Goal: Task Accomplishment & Management: Manage account settings

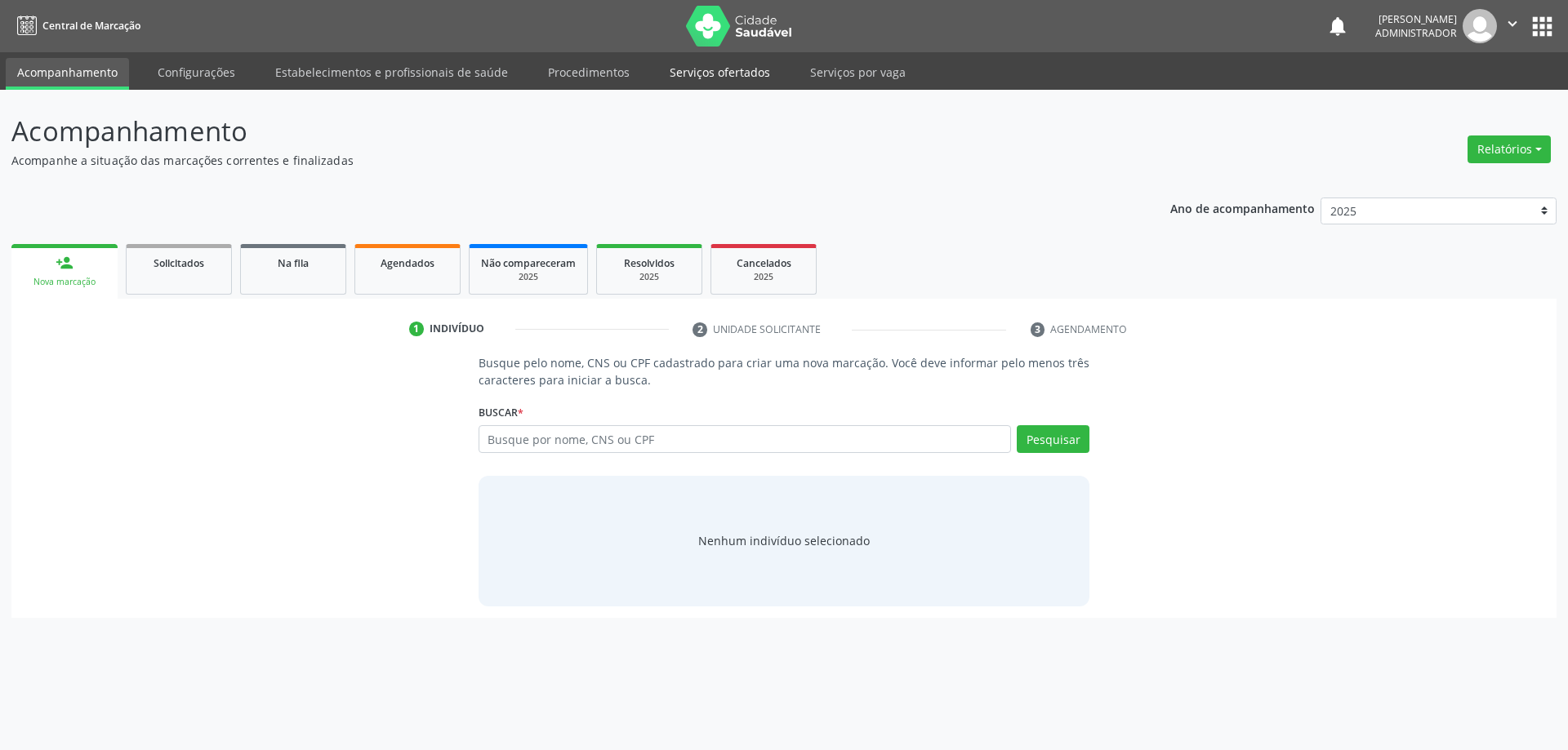
click at [682, 59] on link "Serviços ofertados" at bounding box center [719, 72] width 124 height 29
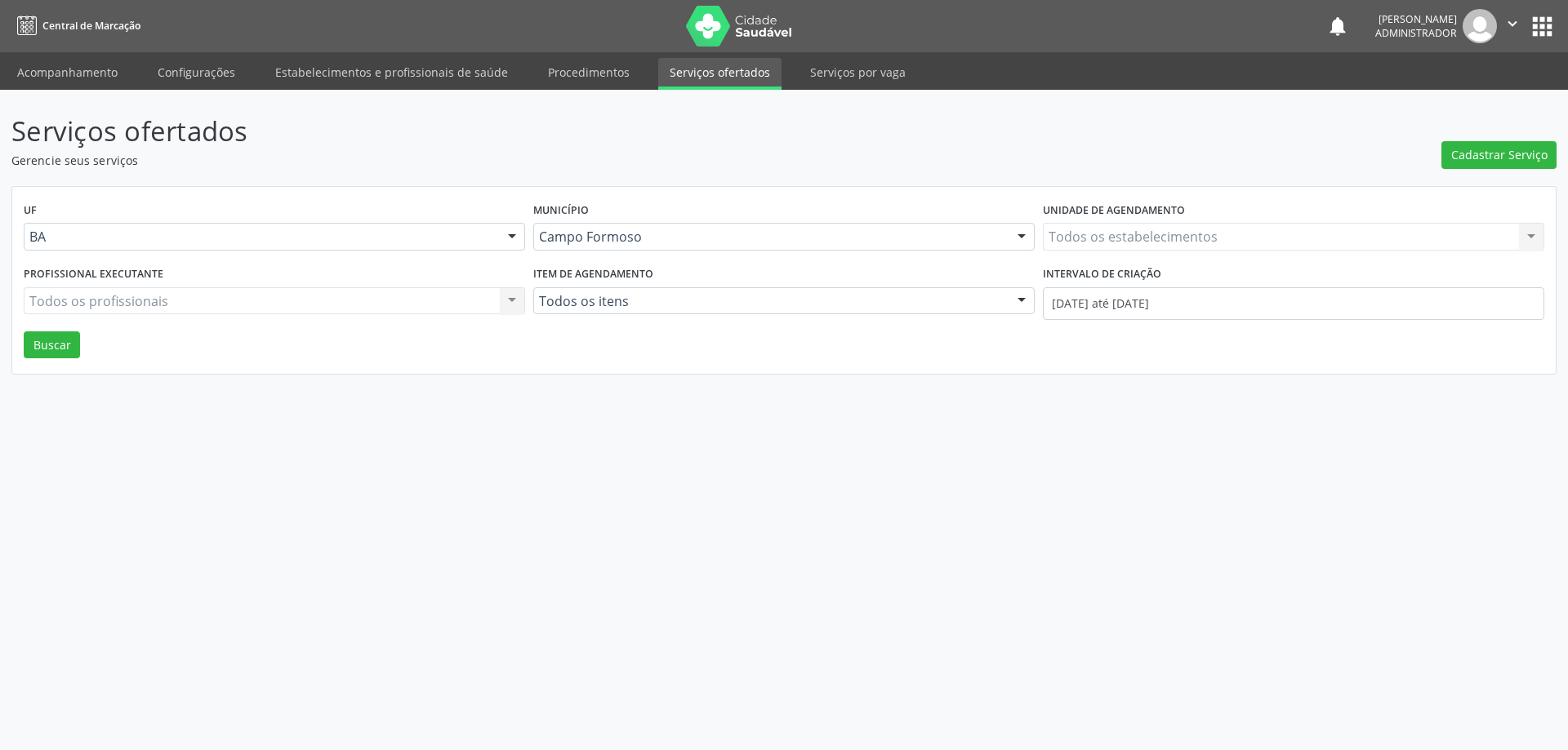
click at [671, 73] on link "Serviços ofertados" at bounding box center [719, 74] width 124 height 32
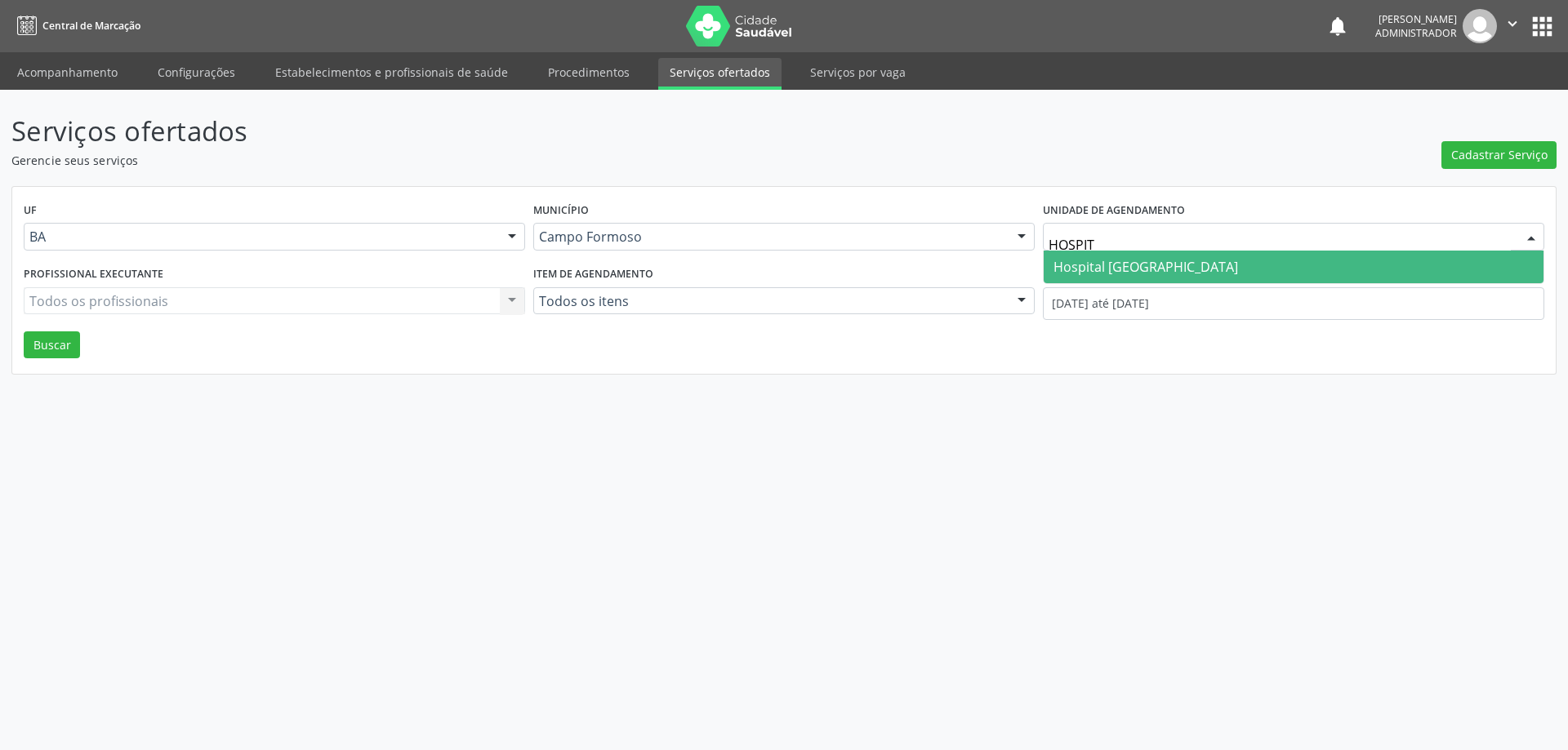
type input "HOSPITA"
click at [1070, 266] on span "Hospital [GEOGRAPHIC_DATA]" at bounding box center [1145, 267] width 185 height 18
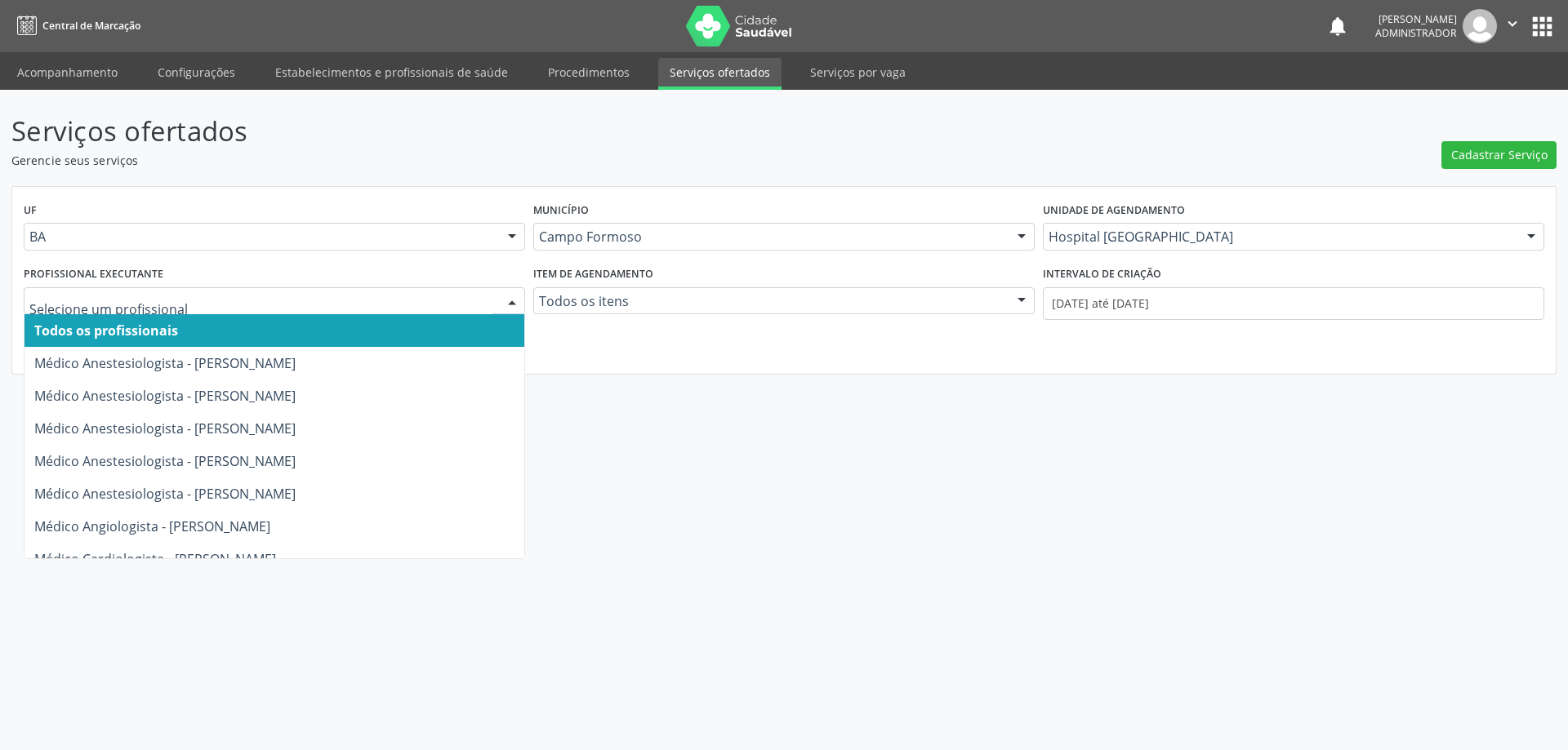
click at [505, 293] on div at bounding box center [512, 302] width 25 height 28
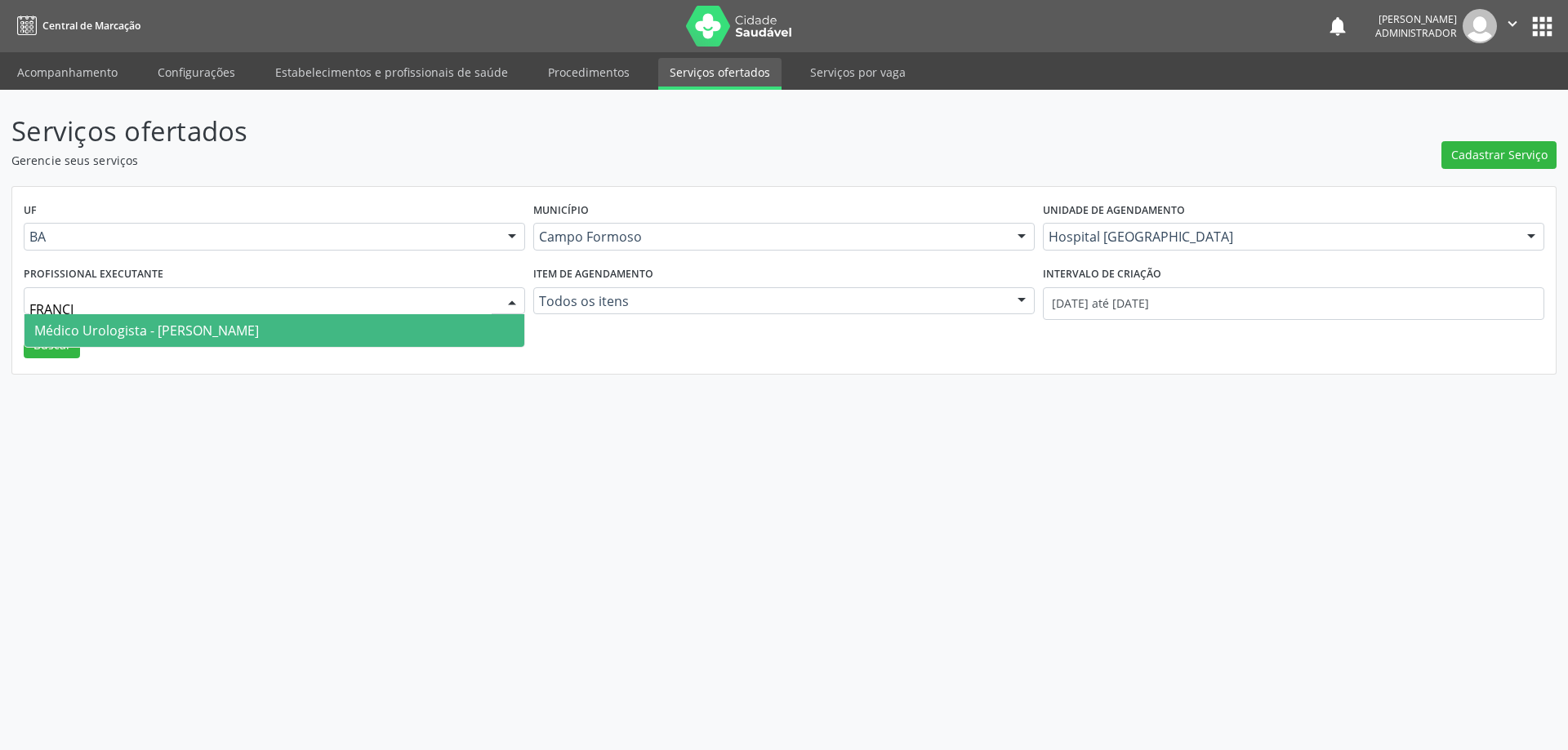
type input "FRANCIS"
click at [453, 331] on span "Médico Urologista - [PERSON_NAME]" at bounding box center [275, 330] width 500 height 33
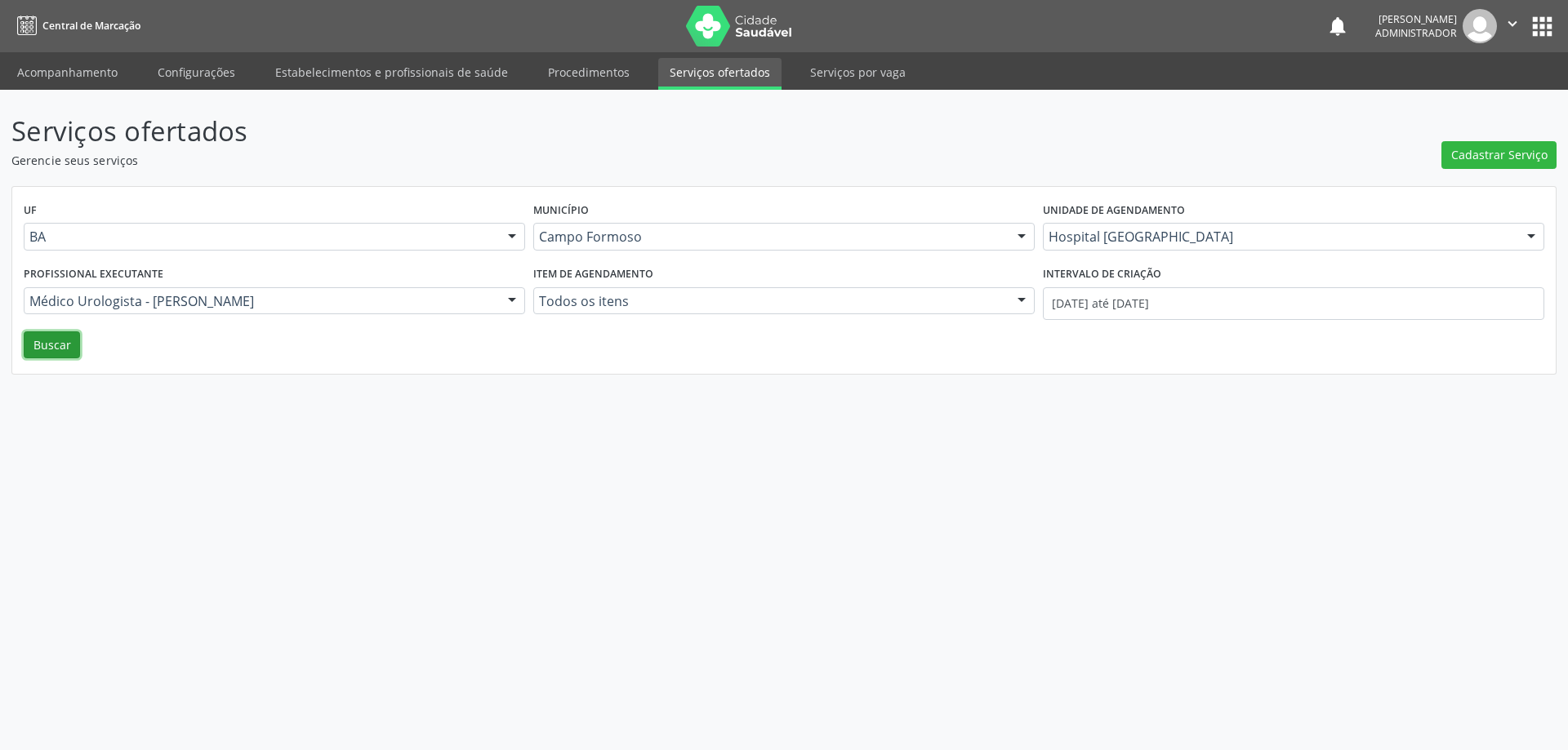
click at [41, 341] on button "Buscar" at bounding box center [51, 345] width 56 height 28
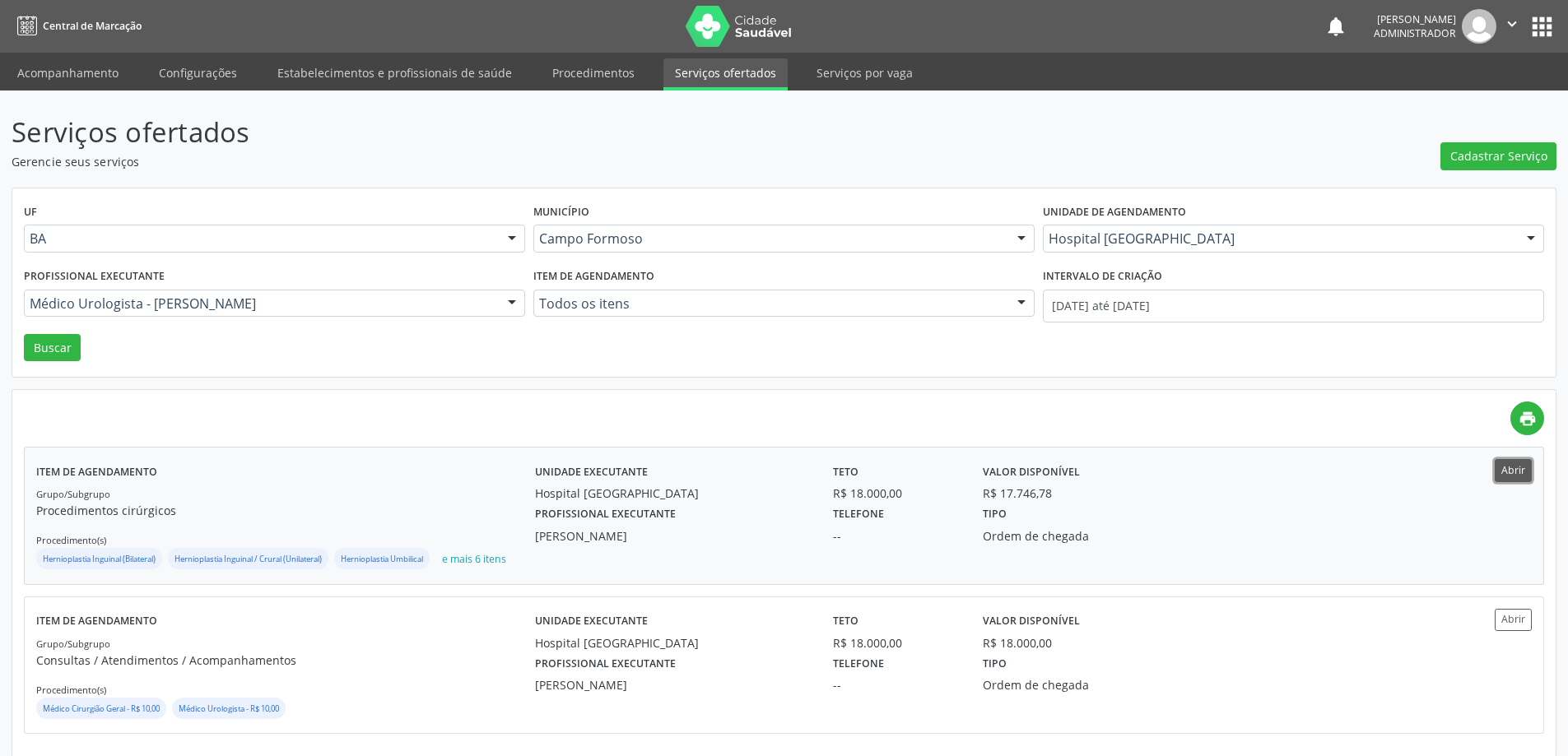
click at [1498, 473] on button "Abrir" at bounding box center [1513, 470] width 37 height 22
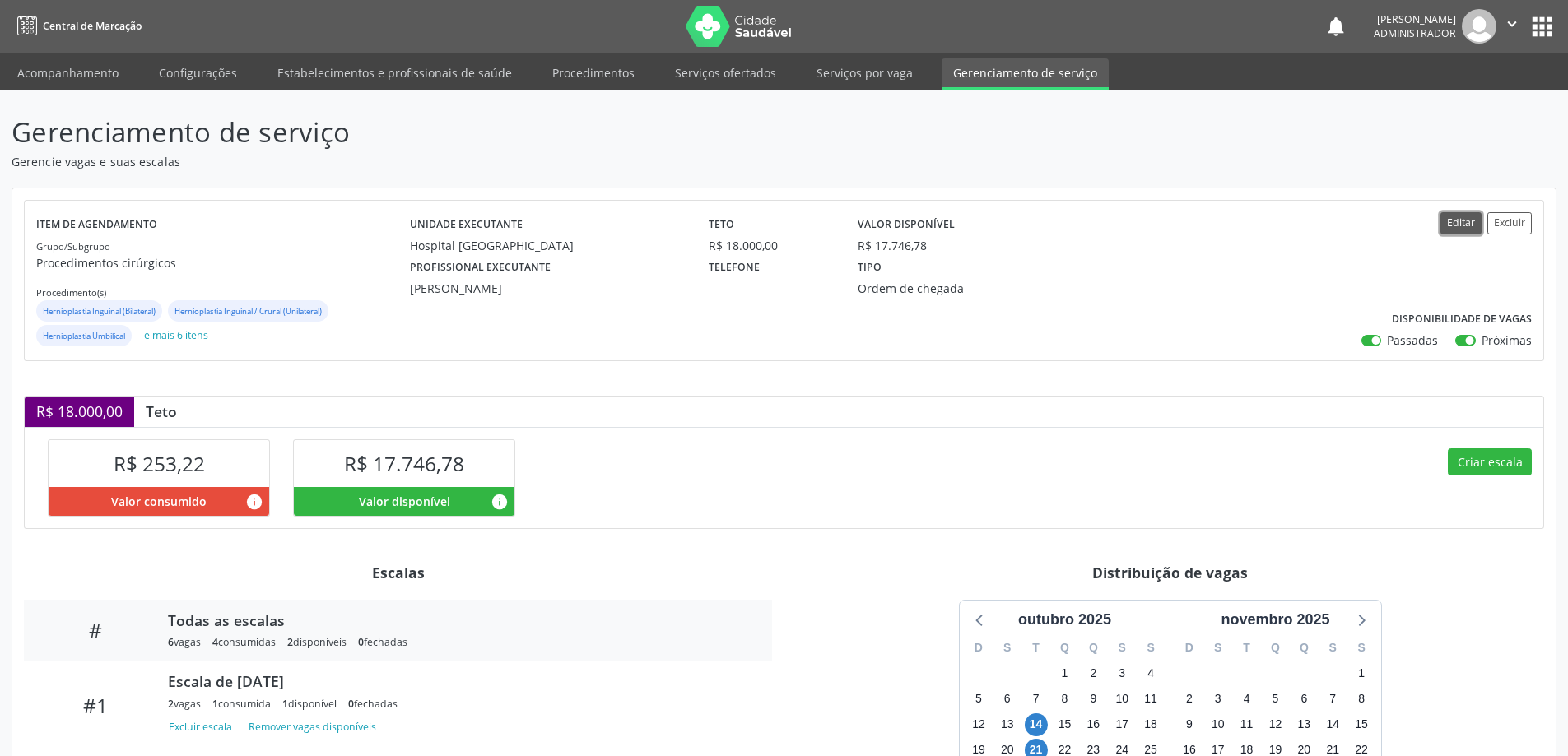
click at [1454, 217] on button "Editar" at bounding box center [1460, 223] width 41 height 22
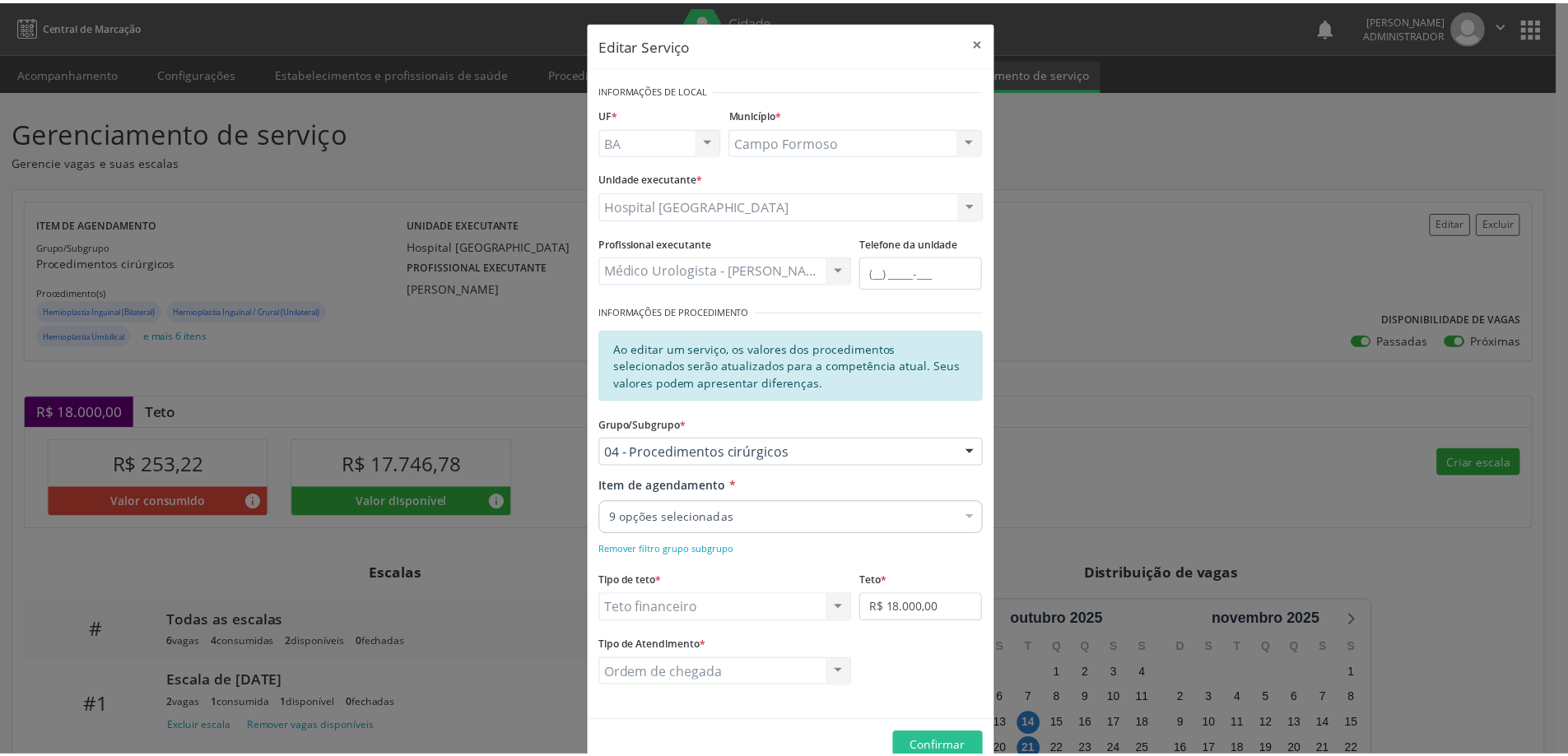
scroll to position [37, 0]
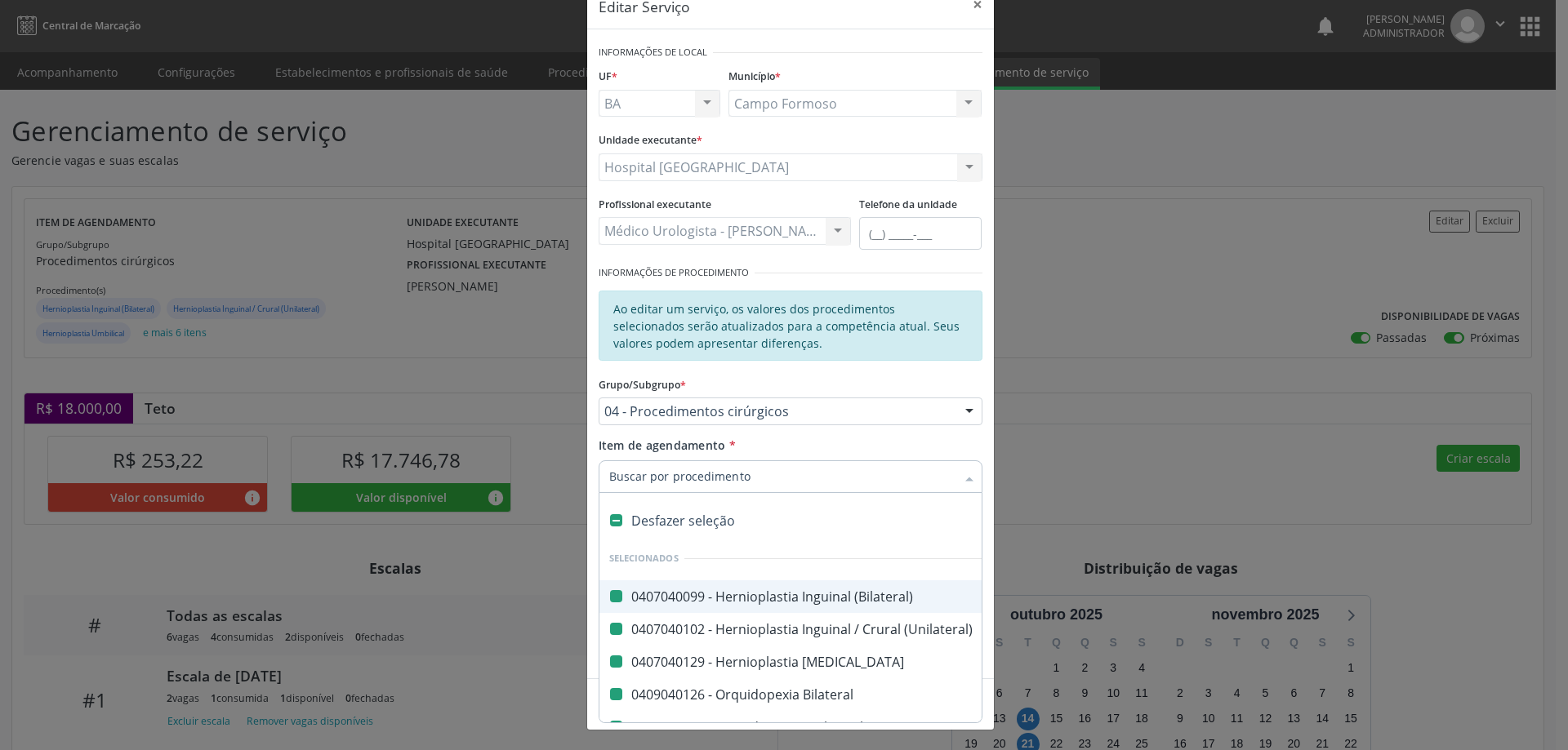
type input "V"
checkbox \(Bilateral\) "false"
checkbox \(Unilateral\) "false"
checkbox Umbilical "false"
checkbox Bilateral "false"
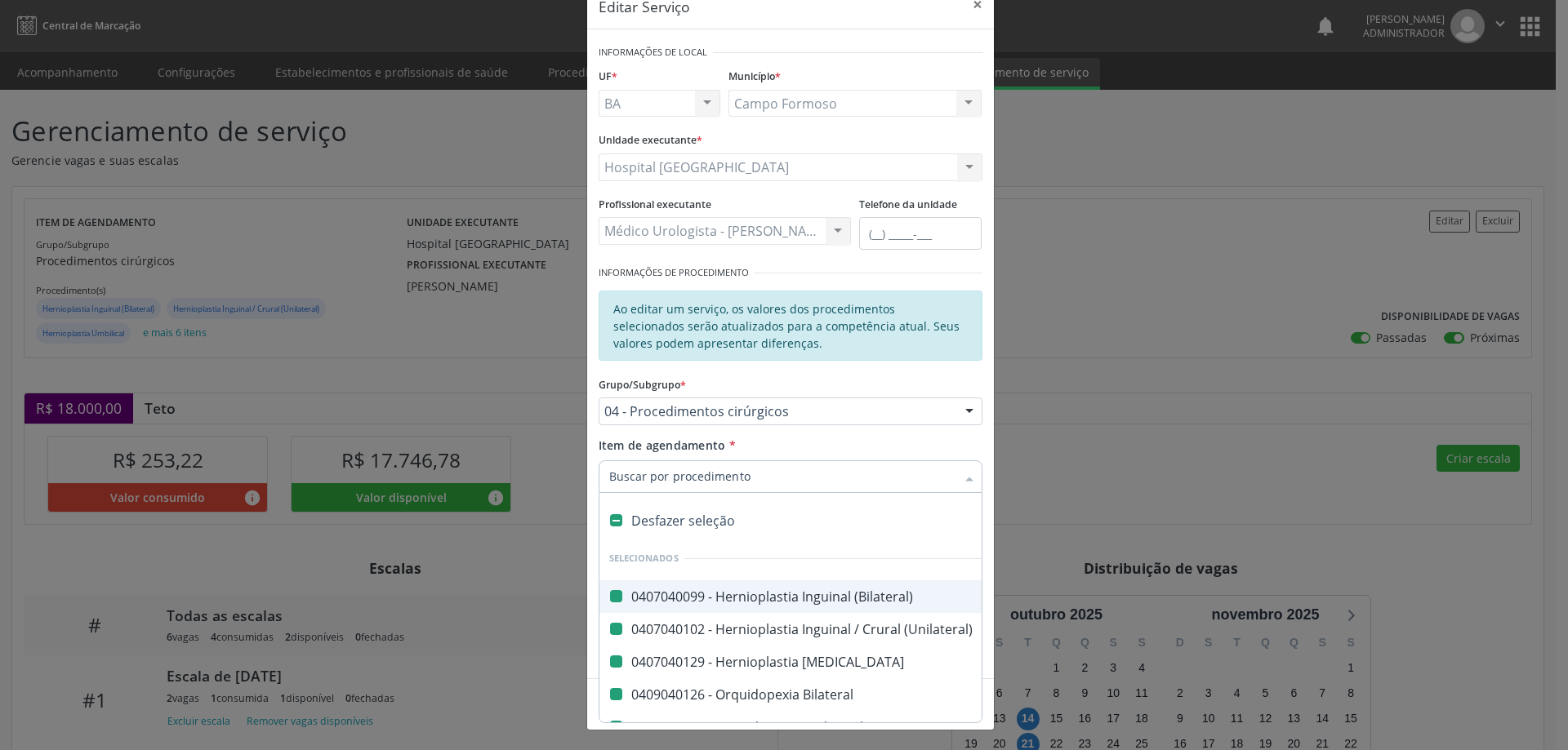
checkbox Unilateral "false"
checkbox Bilateral "false"
checkbox Unilateral "false"
checkbox Postectomia "false"
checkbox Hidrocele "false"
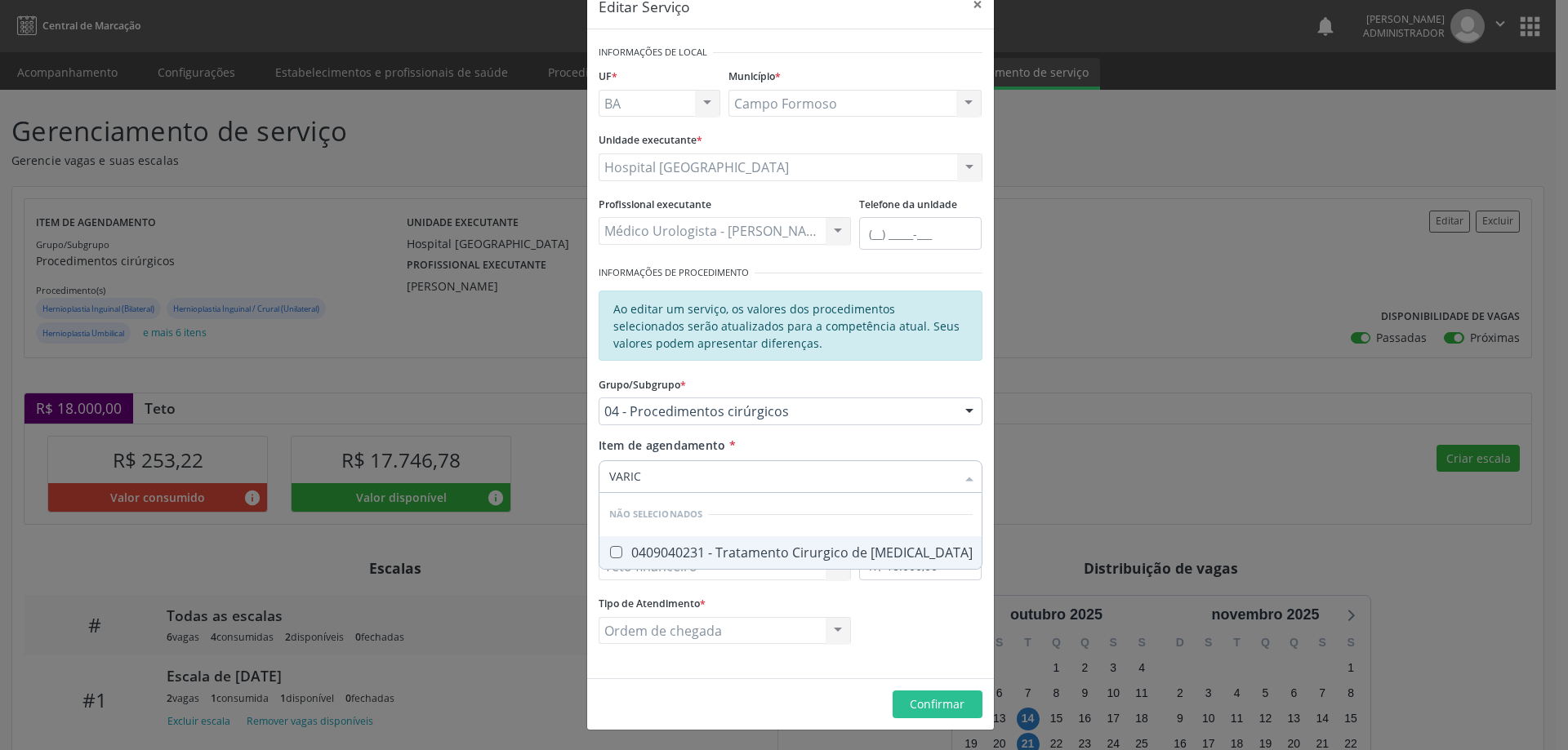
type input "VARICO"
click at [732, 551] on div "0409040231 - Tratamento Cirurgico de [MEDICAL_DATA]" at bounding box center [790, 552] width 364 height 13
checkbox Varicocele "true"
click at [780, 682] on div "Editar Serviço × Informações de Local UF * BA BA Nenhum resultado encontrado pa…" at bounding box center [789, 357] width 408 height 747
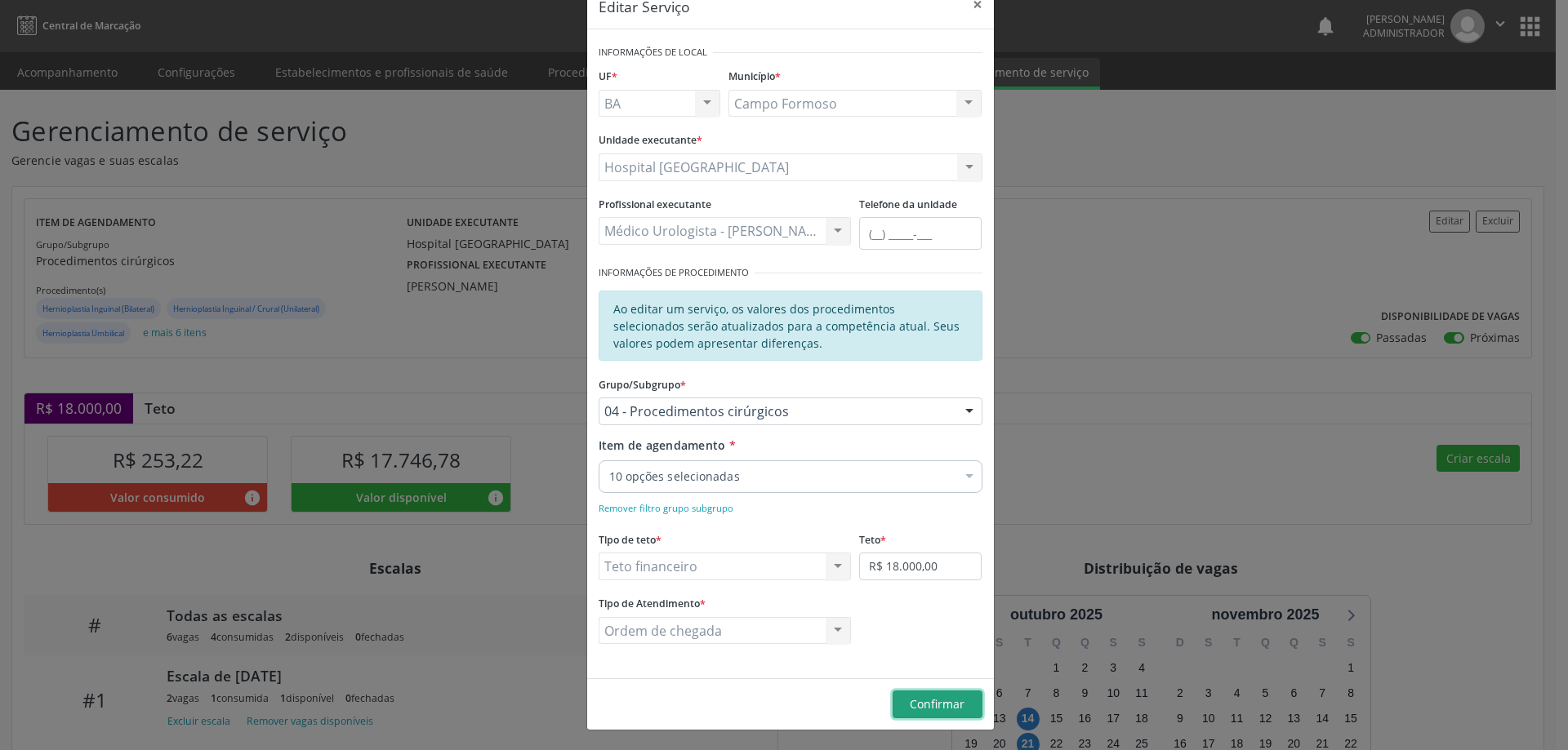
click at [914, 699] on span "Confirmar" at bounding box center [937, 705] width 54 height 16
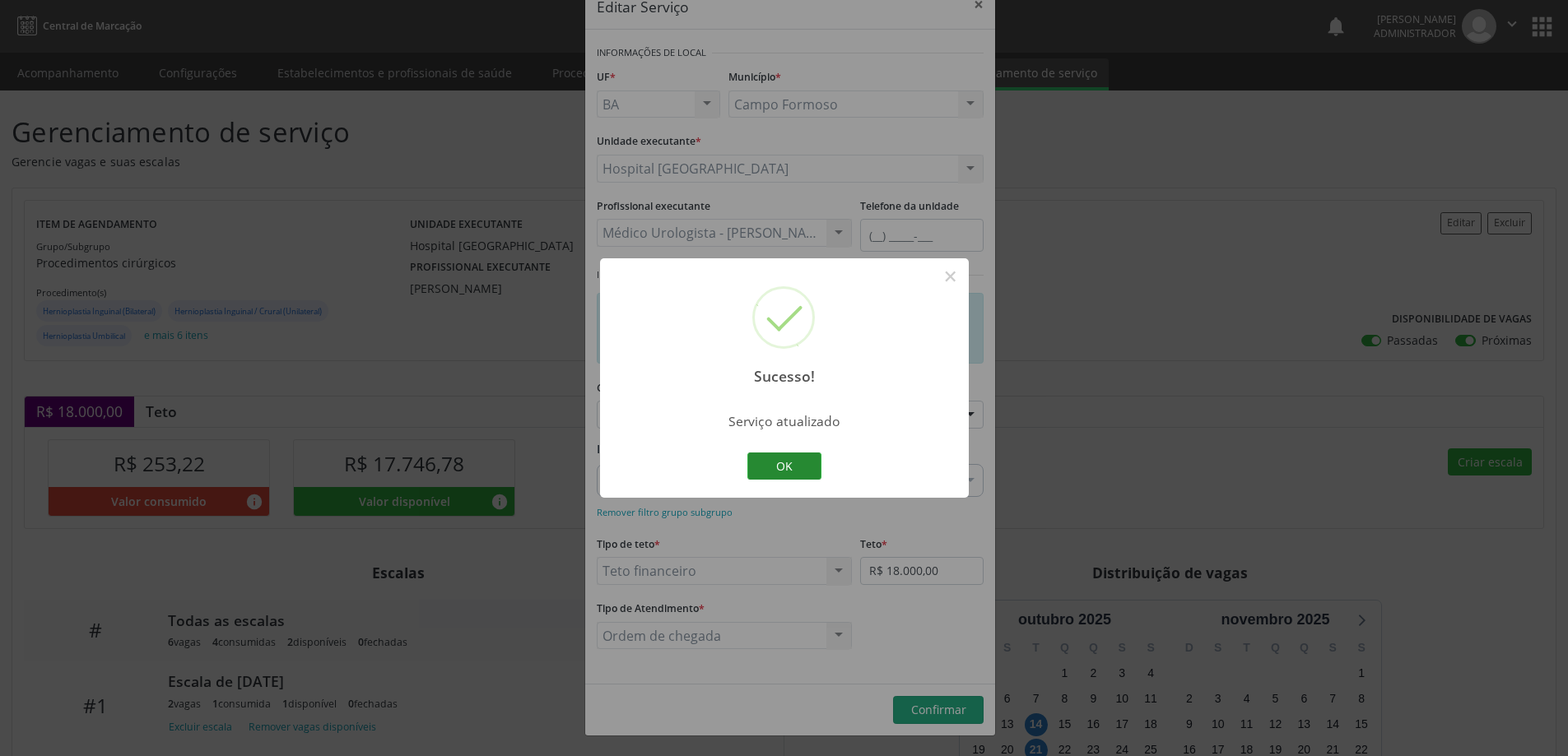
click at [761, 465] on button "OK" at bounding box center [784, 466] width 74 height 28
